Goal: Navigation & Orientation: Understand site structure

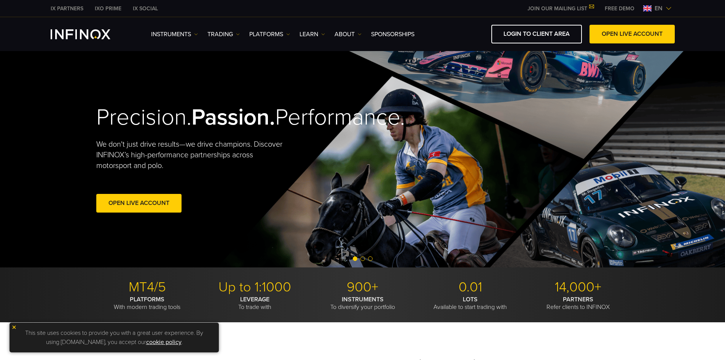
click at [659, 6] on span "en" at bounding box center [658, 8] width 14 height 9
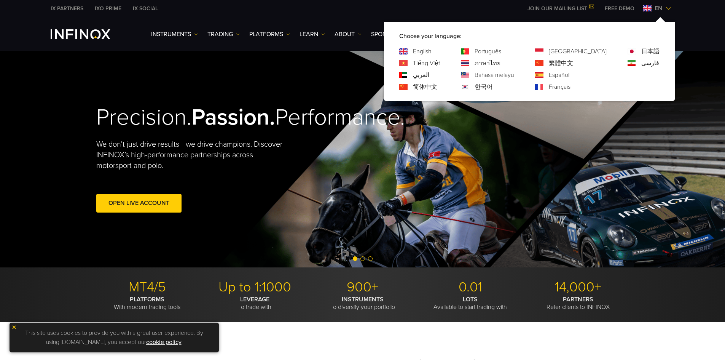
click at [649, 51] on link "日本語" at bounding box center [650, 51] width 18 height 9
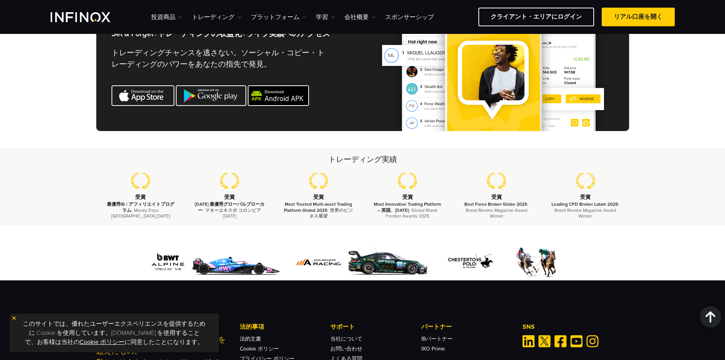
scroll to position [2546, 0]
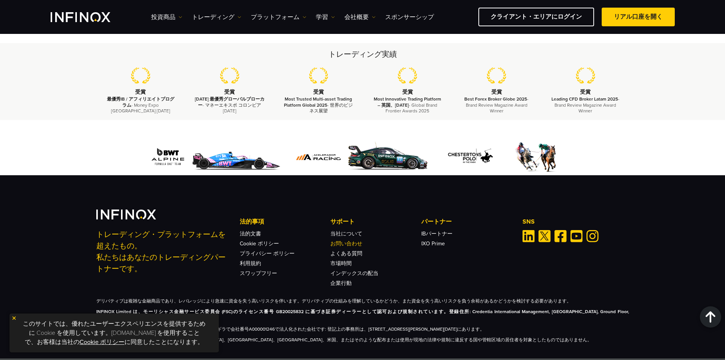
click at [351, 240] on link "お問い合わせ" at bounding box center [346, 243] width 32 height 6
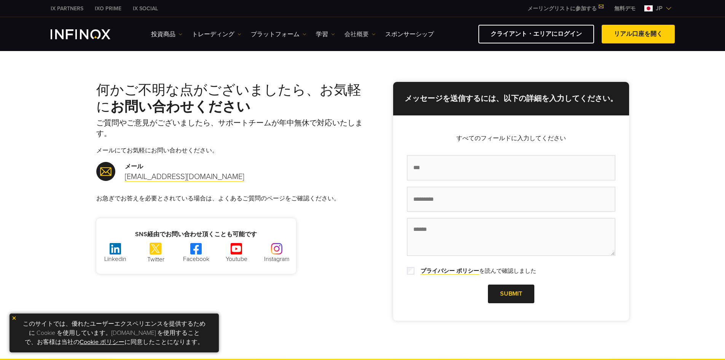
click at [364, 35] on link "会社概要" at bounding box center [359, 34] width 31 height 9
click at [73, 9] on link "IX PARTNERS" at bounding box center [67, 9] width 44 height 8
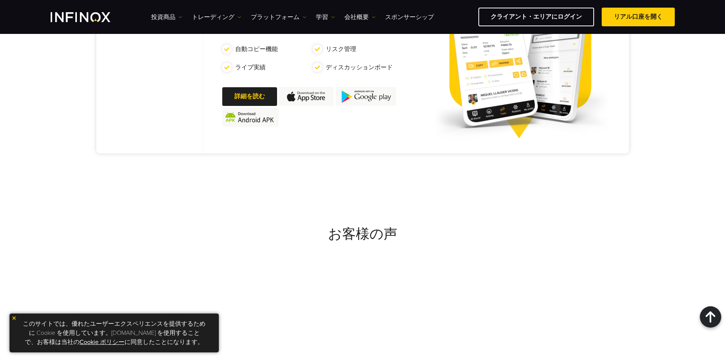
scroll to position [685, 0]
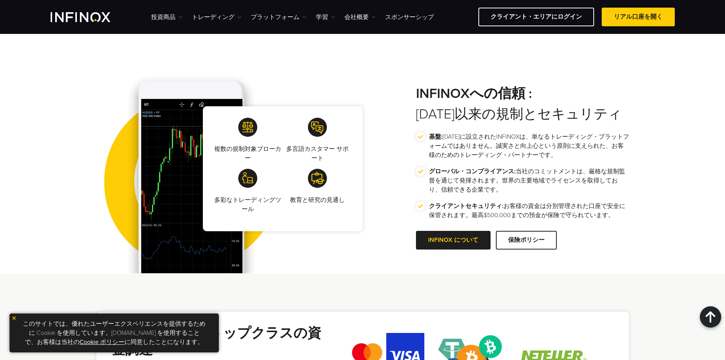
scroll to position [1332, 0]
